Goal: Participate in discussion: Engage in conversation with other users on a specific topic

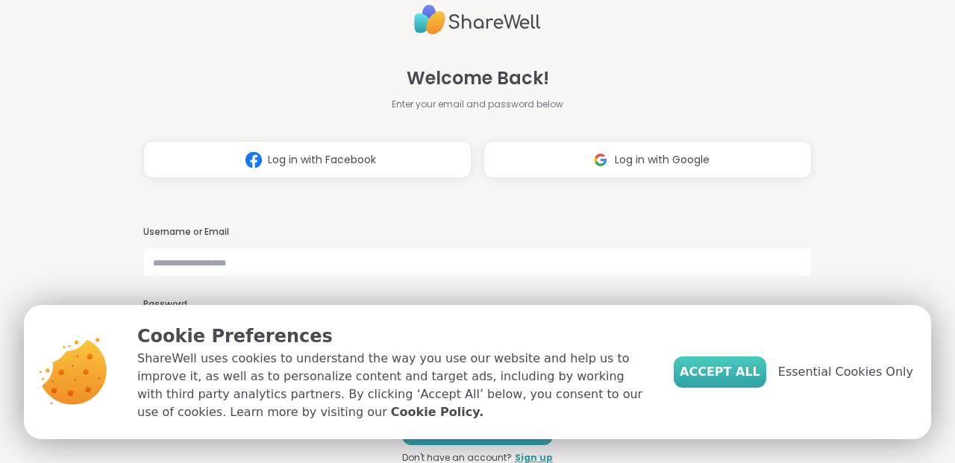
click at [755, 388] on button "Accept All" at bounding box center [720, 372] width 93 height 31
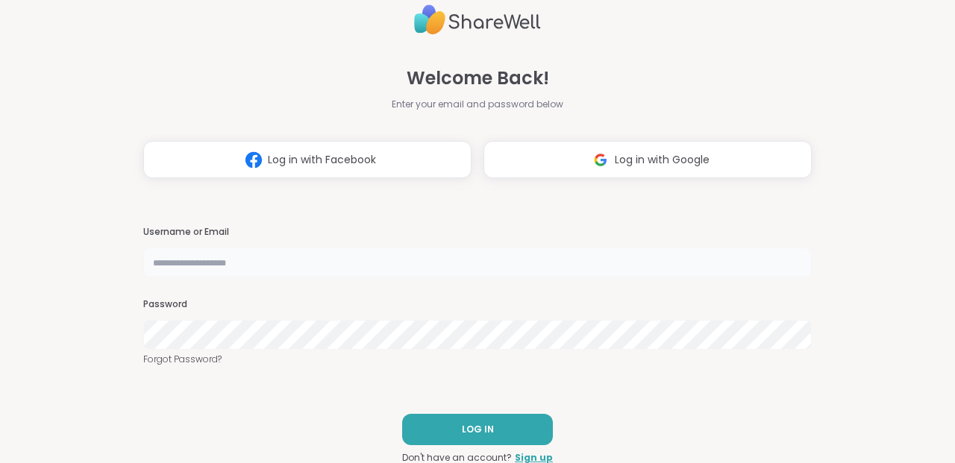
click at [552, 255] on input "text" at bounding box center [477, 263] width 669 height 30
type input "**********"
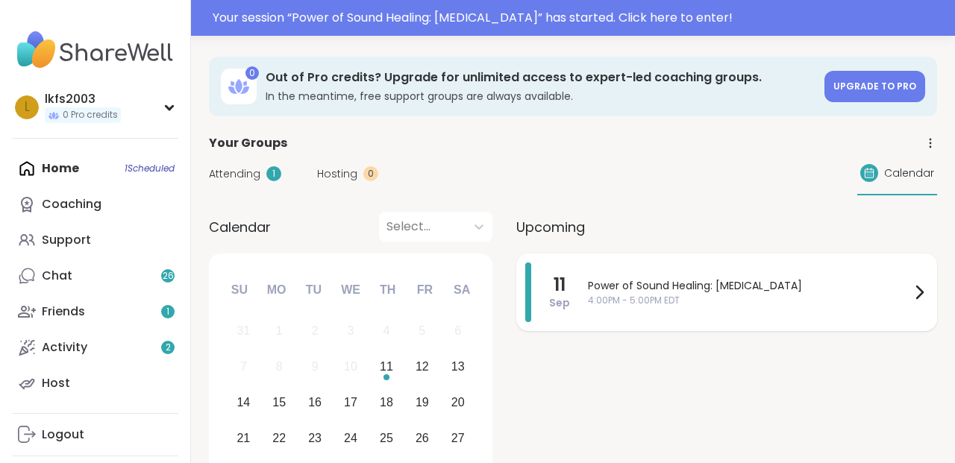
click at [730, 290] on span "Power of Sound Healing: [MEDICAL_DATA]" at bounding box center [749, 286] width 322 height 16
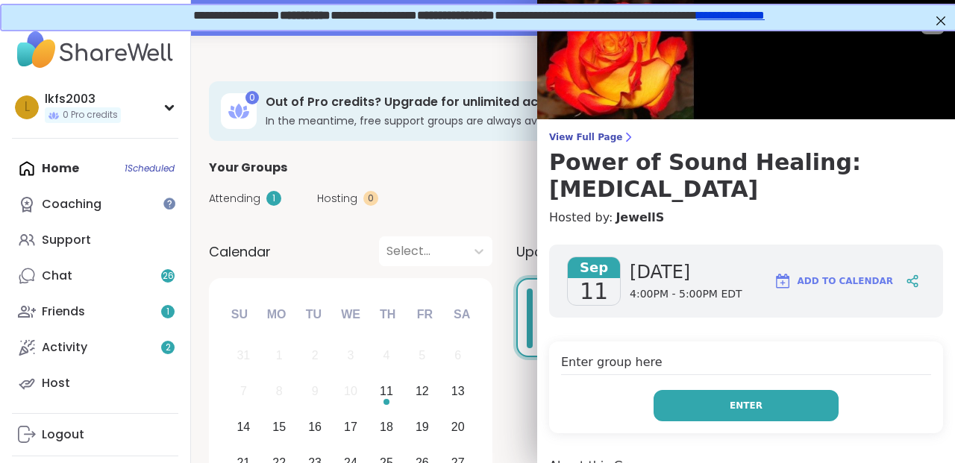
click at [759, 407] on span "Enter" at bounding box center [746, 405] width 33 height 13
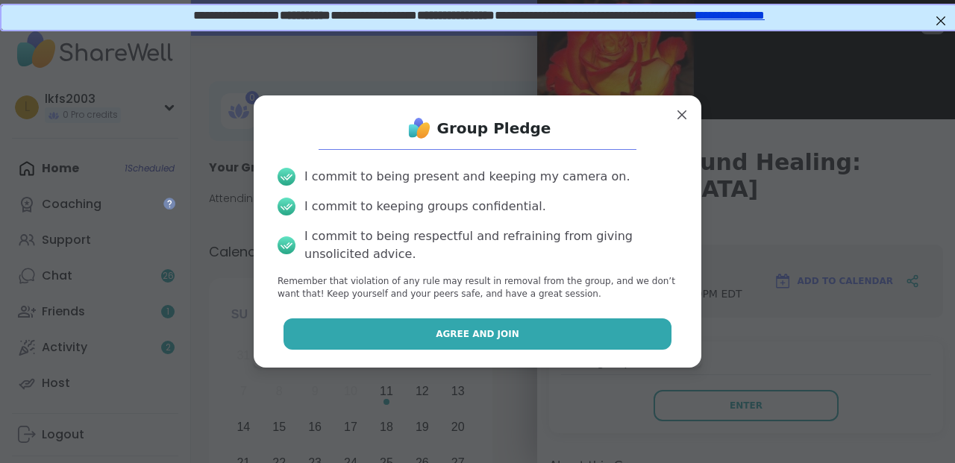
click at [626, 330] on button "Agree and Join" at bounding box center [478, 334] width 389 height 31
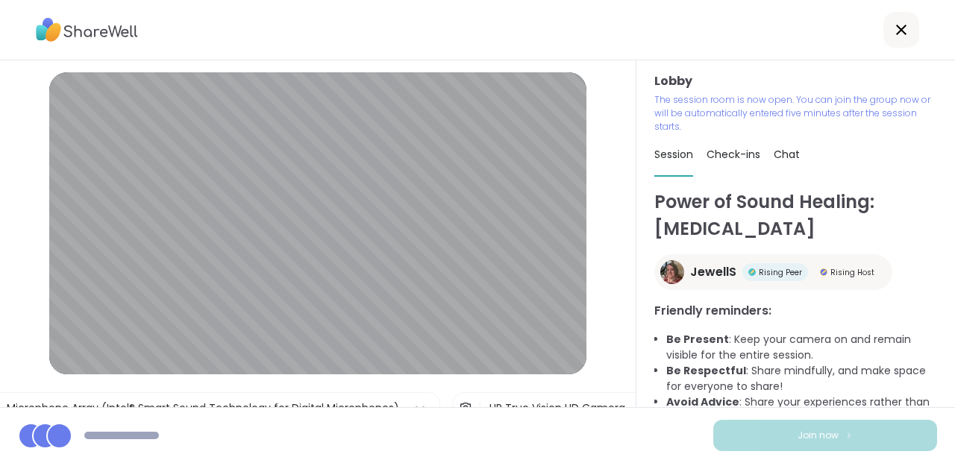
click at [616, 342] on div "Lobby | Microphone Array (Intel® Smart Sound Technology for Digital Microphones…" at bounding box center [318, 233] width 637 height 347
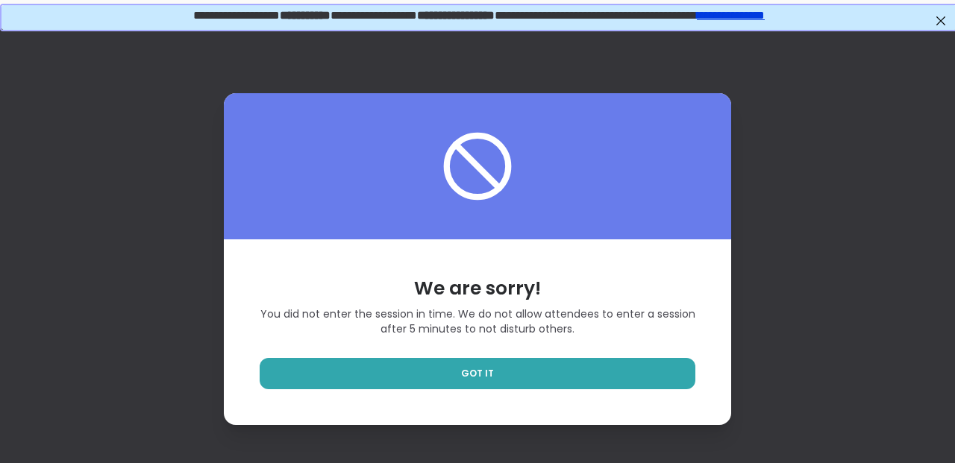
click at [616, 348] on div "We are sorry! You did not enter the session in time. We do not allow attendees …" at bounding box center [477, 332] width 507 height 185
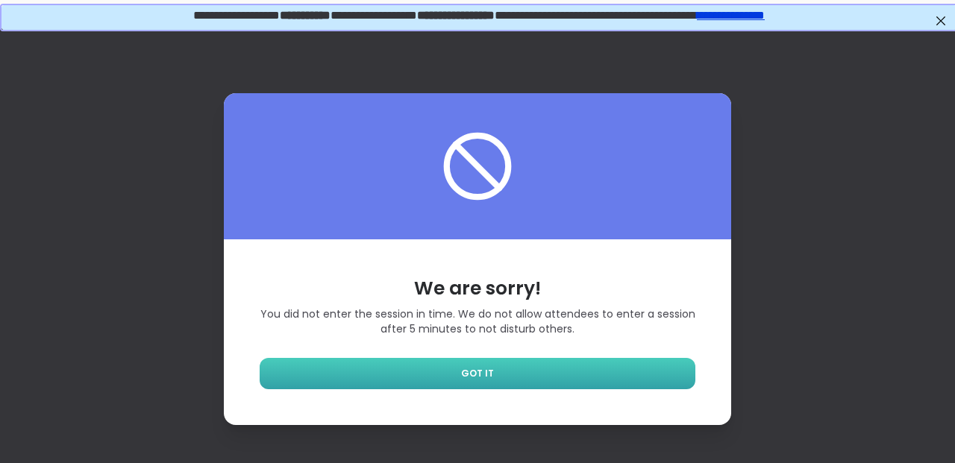
click at [605, 375] on link "GOT IT" at bounding box center [478, 373] width 436 height 31
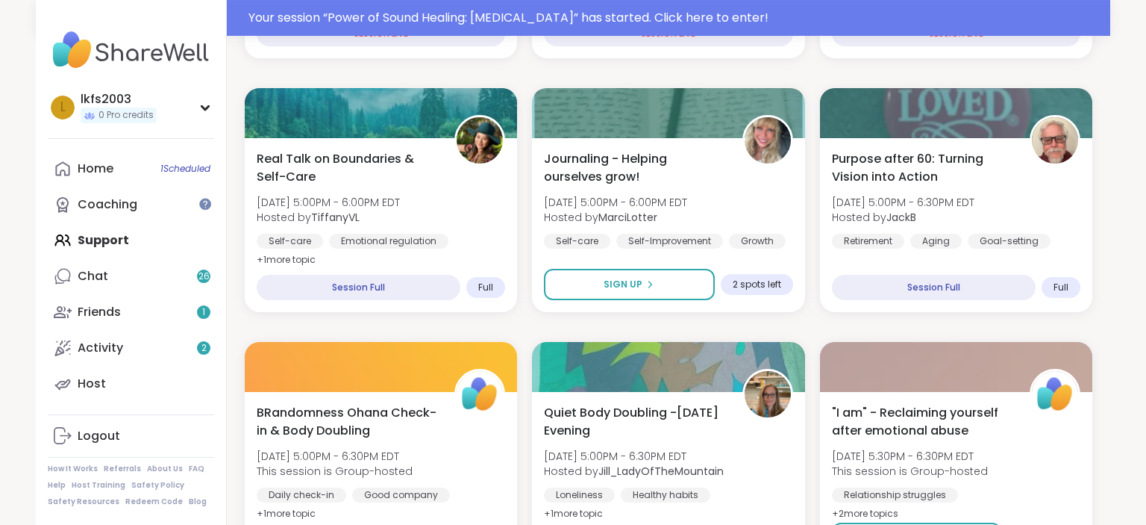
scroll to position [699, 0]
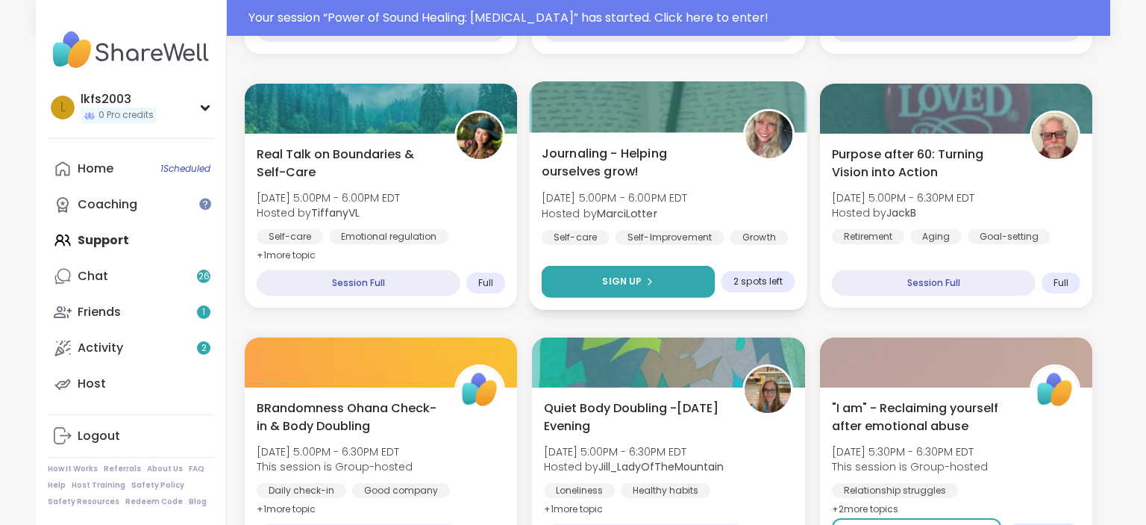
click at [625, 276] on span "Sign Up" at bounding box center [623, 281] width 40 height 13
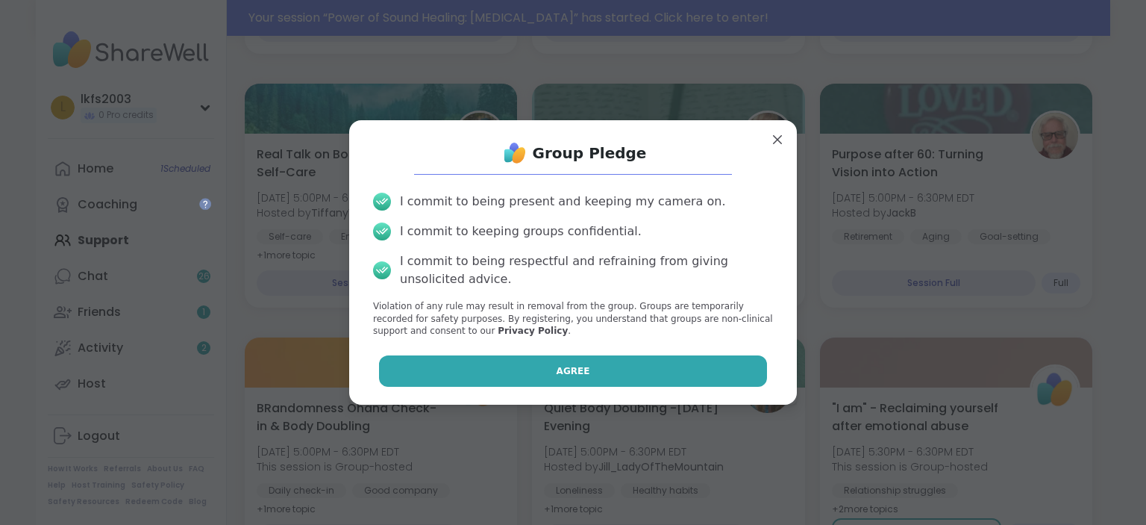
click at [622, 357] on button "Agree" at bounding box center [573, 370] width 389 height 31
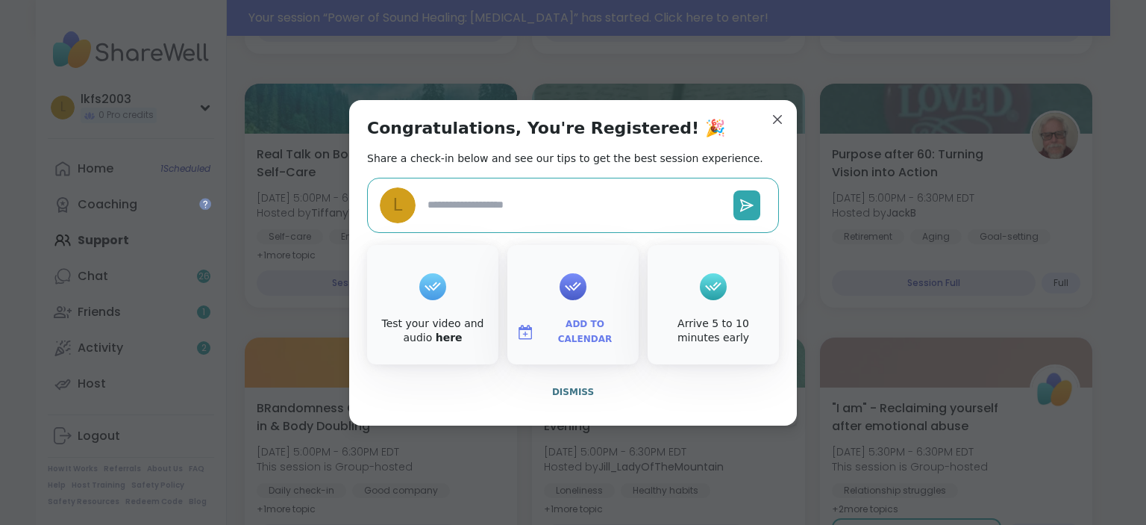
scroll to position [0, 0]
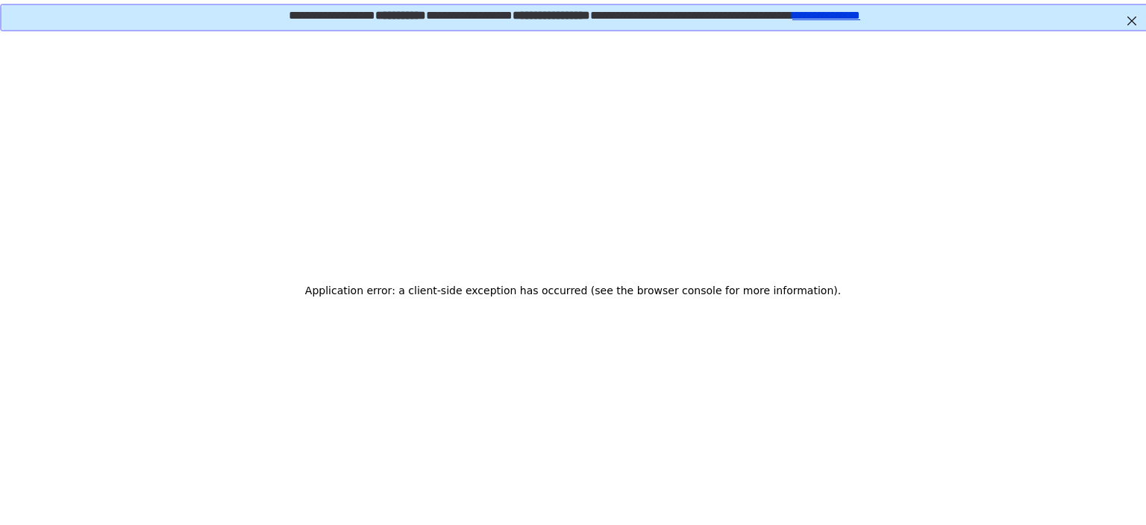
click at [531, 19] on span "**********" at bounding box center [550, 13] width 78 height 11
